Goal: Find specific page/section: Find specific page/section

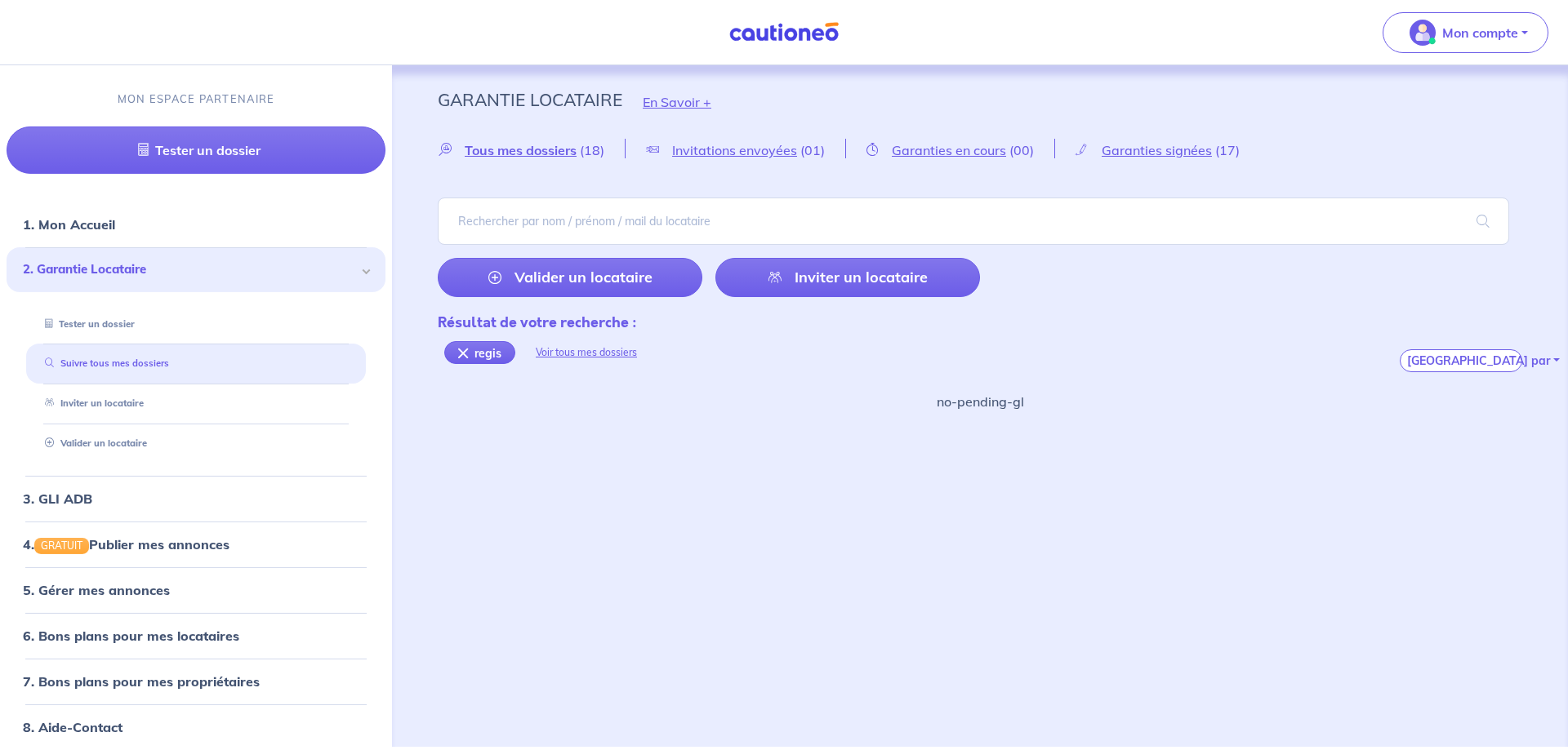
click at [169, 357] on link "Suivre tous mes dossiers" at bounding box center [104, 363] width 131 height 11
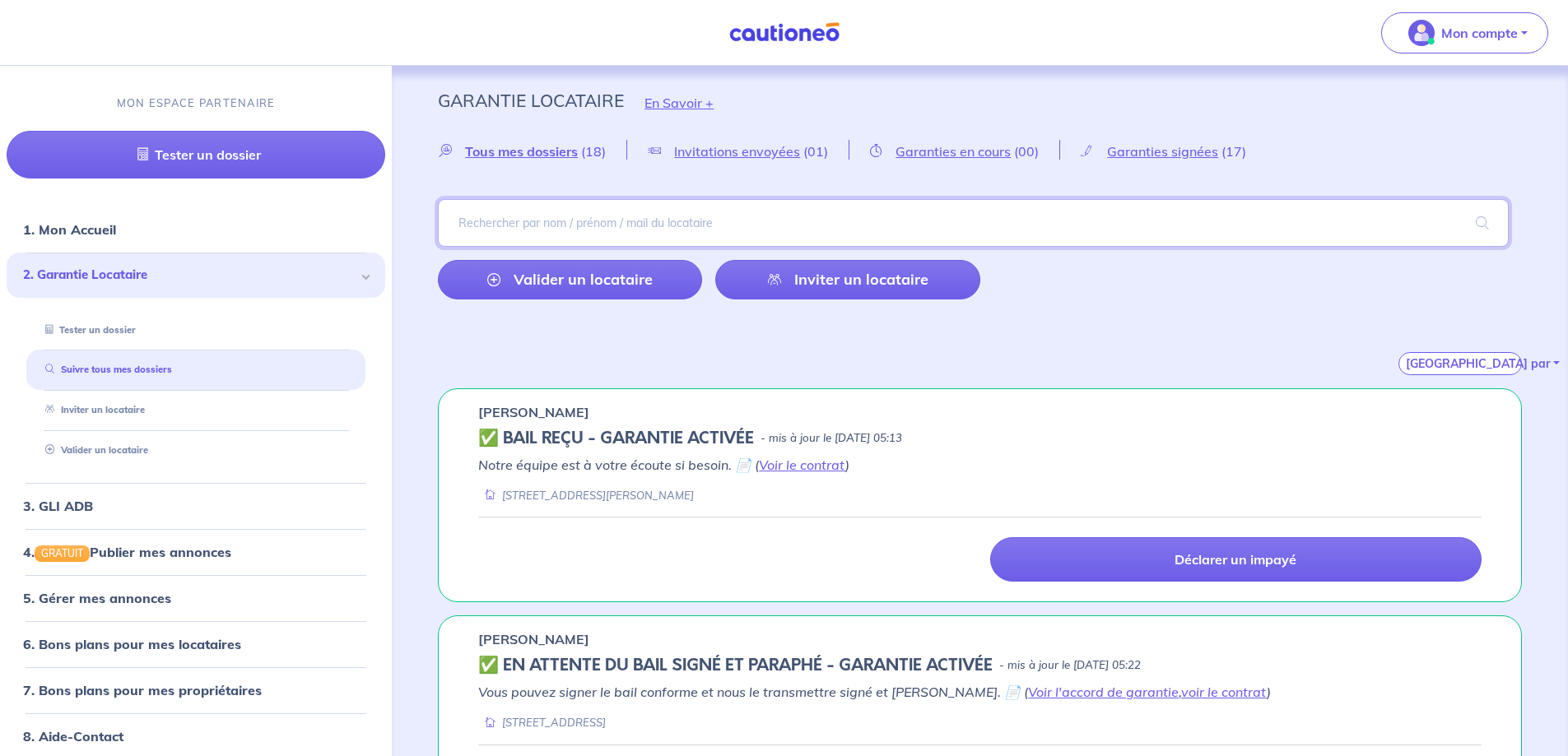
click at [512, 218] on input "search" at bounding box center [974, 223] width 1071 height 48
type input "regis"
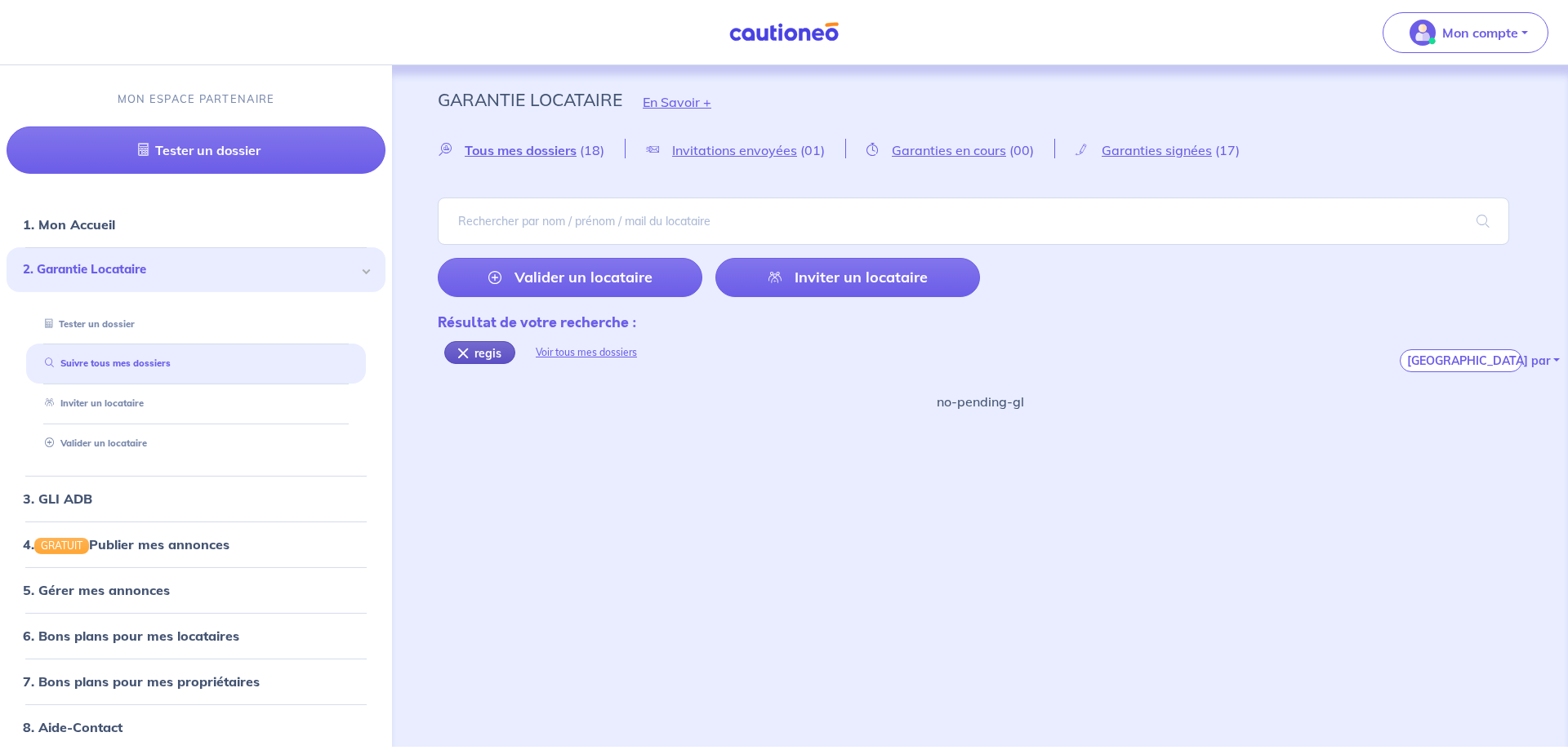
click at [466, 355] on div "regis" at bounding box center [480, 353] width 71 height 23
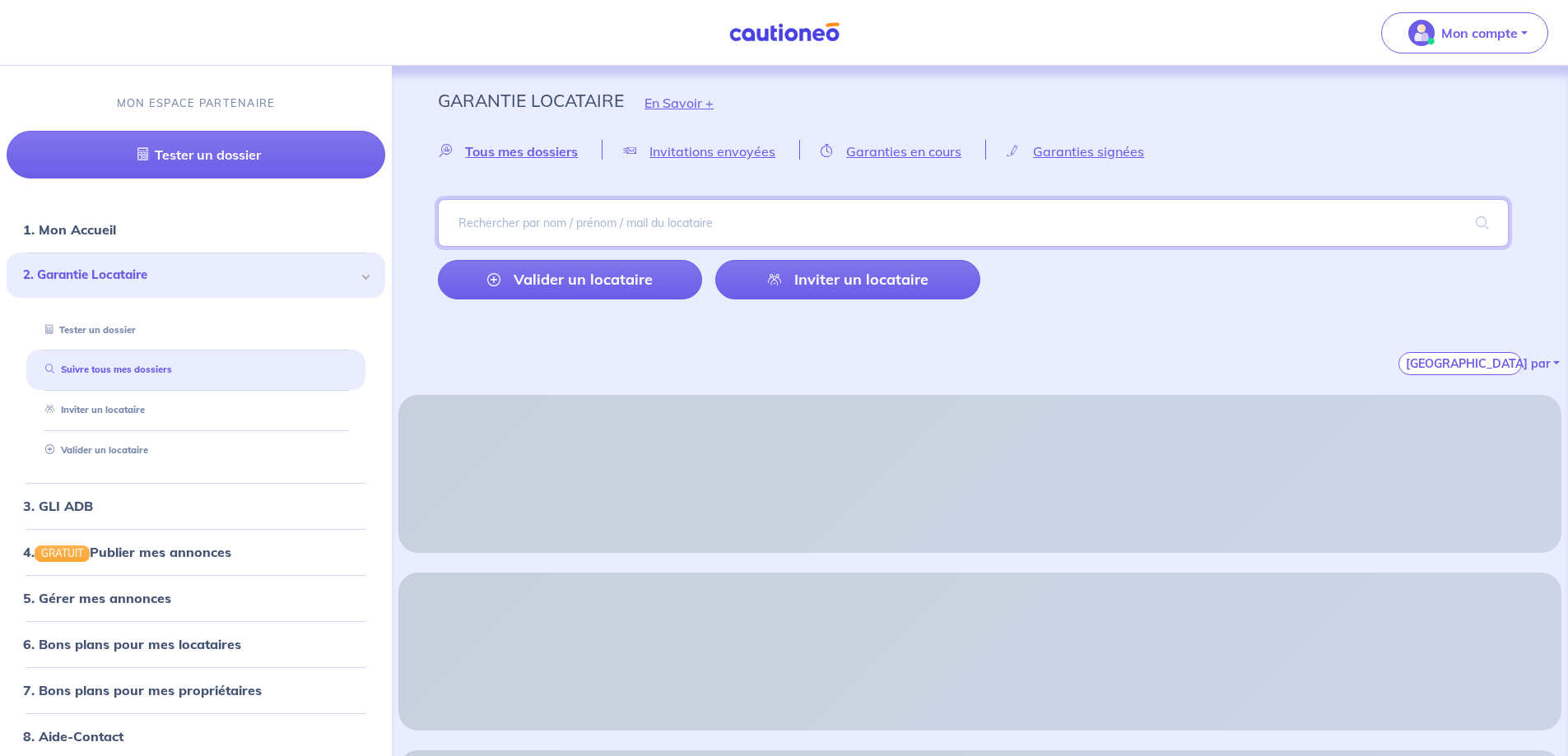
click at [503, 228] on input "search" at bounding box center [974, 223] width 1071 height 48
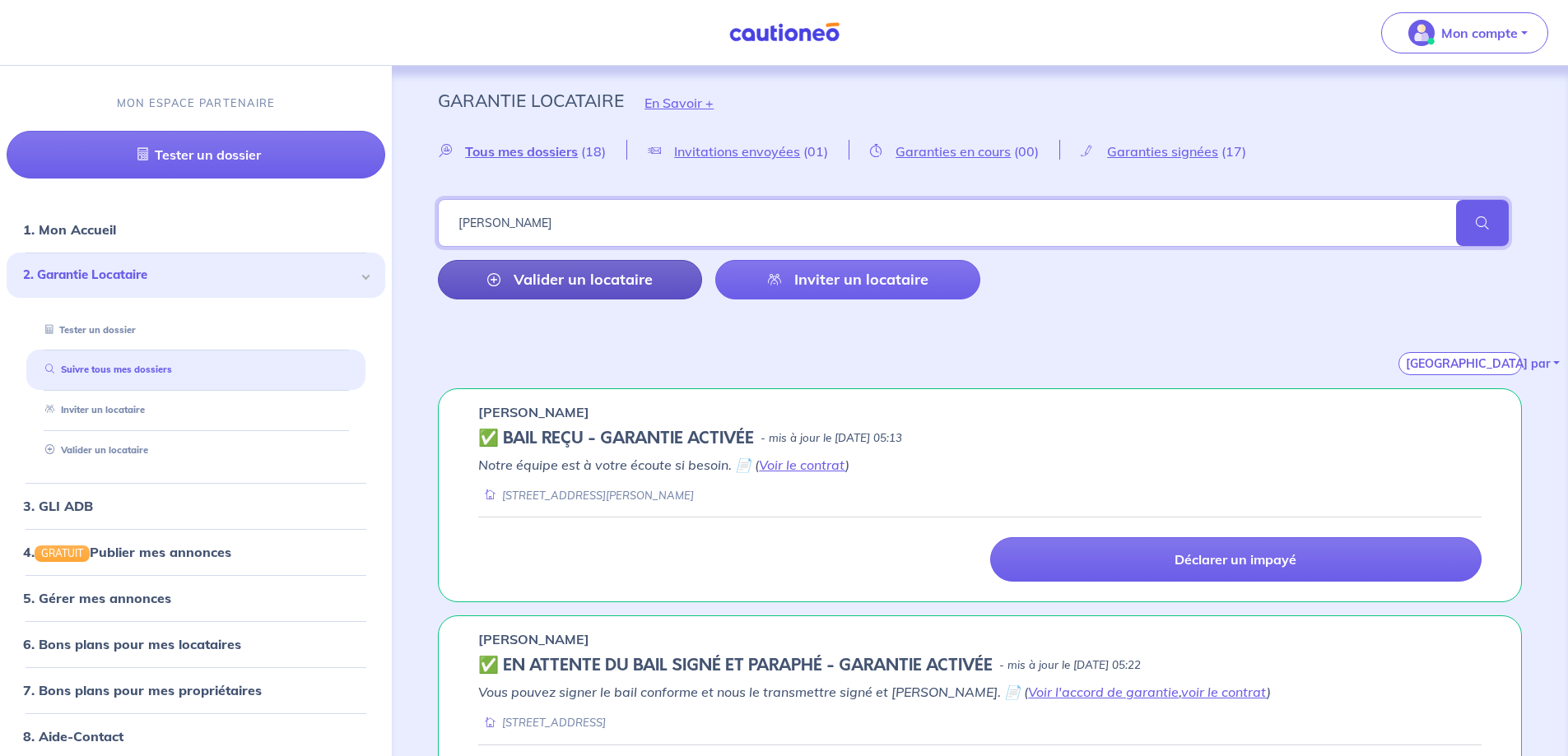
type input "[PERSON_NAME]"
